Goal: Information Seeking & Learning: Learn about a topic

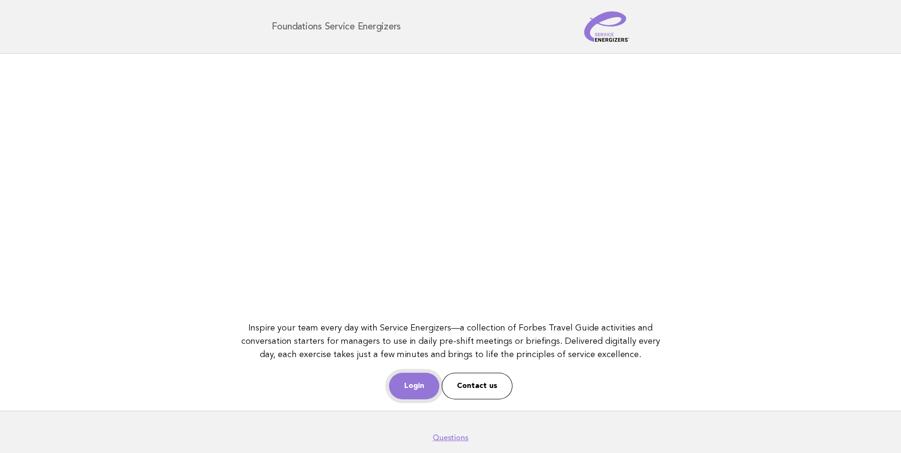
click at [404, 394] on link "Login" at bounding box center [414, 386] width 50 height 27
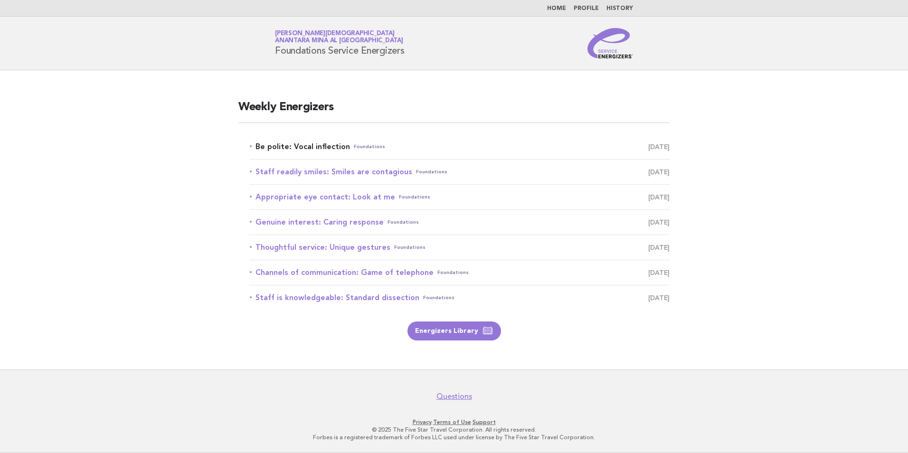
click at [330, 146] on link "Be polite: Vocal inflection Foundations [DATE]" at bounding box center [460, 146] width 420 height 13
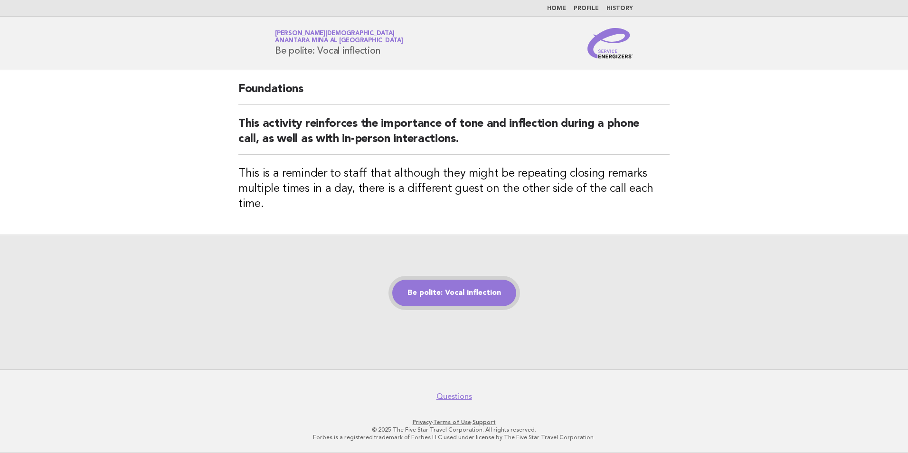
drag, startPoint x: 457, startPoint y: 288, endPoint x: 461, endPoint y: 292, distance: 5.4
click at [457, 288] on link "Be polite: Vocal inflection" at bounding box center [454, 293] width 124 height 27
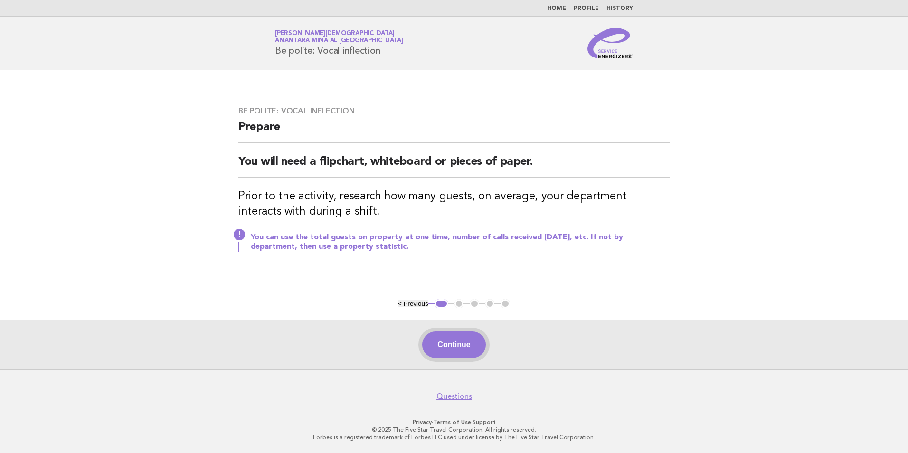
click at [467, 345] on button "Continue" at bounding box center [453, 345] width 63 height 27
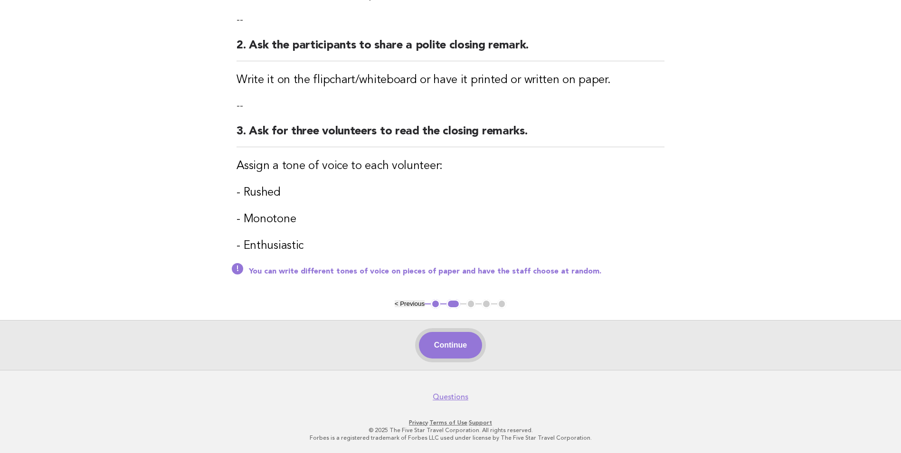
click at [442, 349] on button "Continue" at bounding box center [450, 345] width 63 height 27
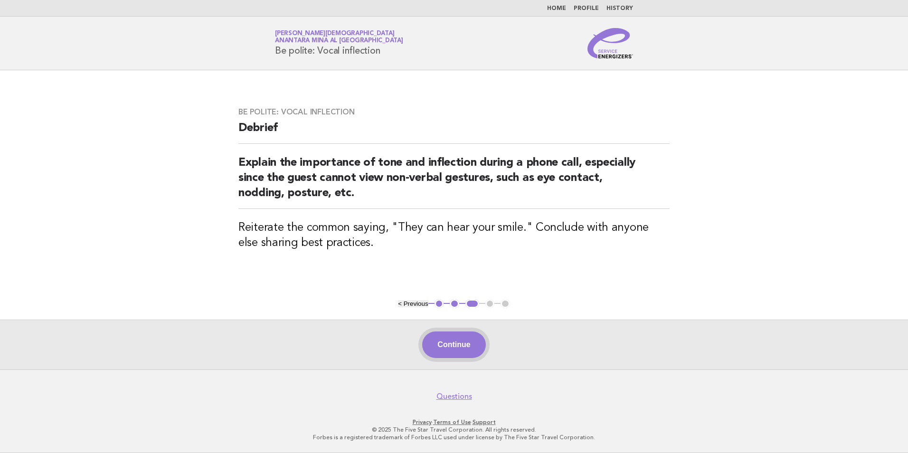
click at [462, 353] on button "Continue" at bounding box center [453, 345] width 63 height 27
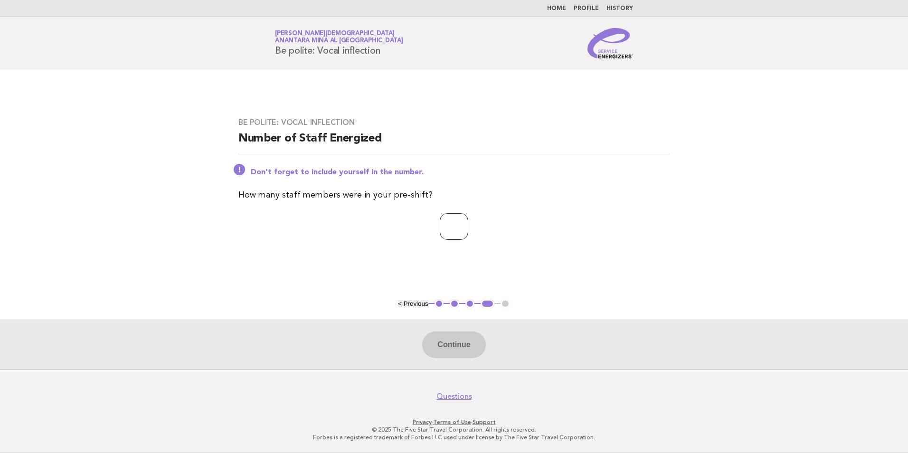
click at [456, 232] on input "number" at bounding box center [454, 226] width 29 height 27
type input "*"
click at [453, 343] on button "Continue" at bounding box center [453, 345] width 63 height 27
